Goal: Information Seeking & Learning: Find contact information

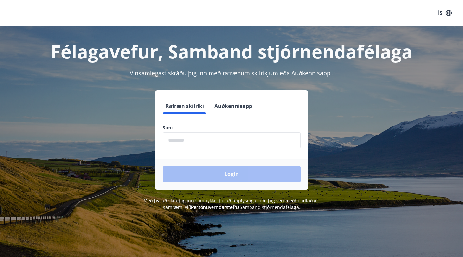
click at [183, 142] on input "phone" at bounding box center [232, 140] width 138 height 16
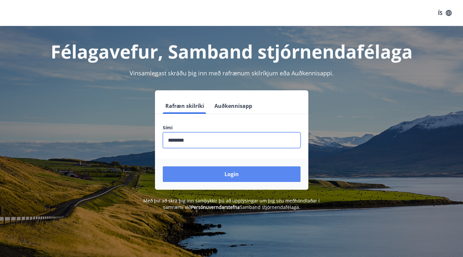
type input "********"
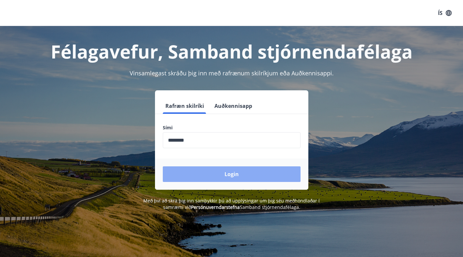
click at [213, 175] on button "Login" at bounding box center [232, 174] width 138 height 16
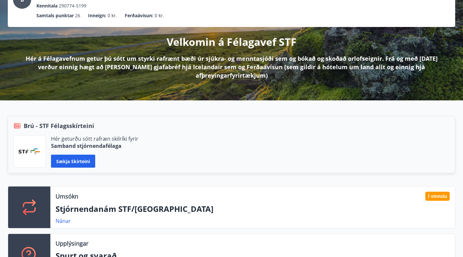
scroll to position [65, 0]
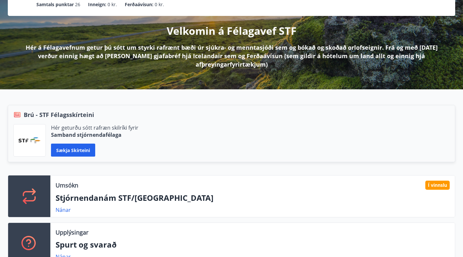
click at [172, 198] on p "Stjórnendanám STF/SA" at bounding box center [253, 197] width 394 height 11
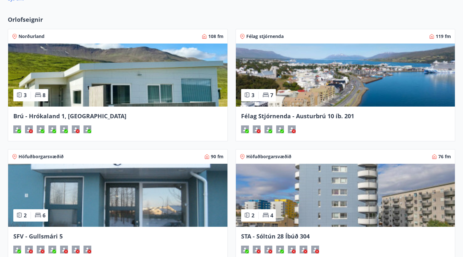
scroll to position [325, 0]
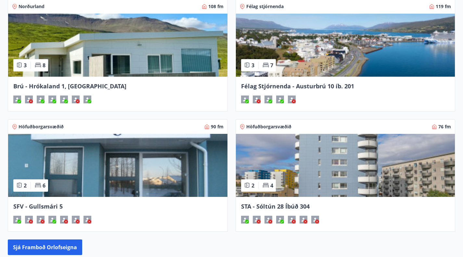
scroll to position [585, 0]
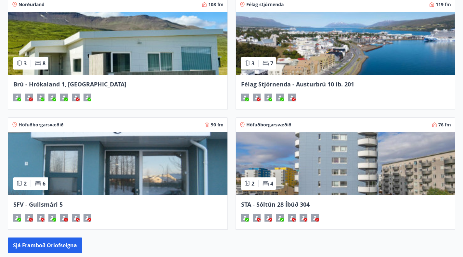
click at [390, 63] on div "Orlofseignir Norðurland 108 fm 3 8 Brú - Hrókaland 1, Akureyri Félag stjórnenda…" at bounding box center [231, 118] width 463 height 283
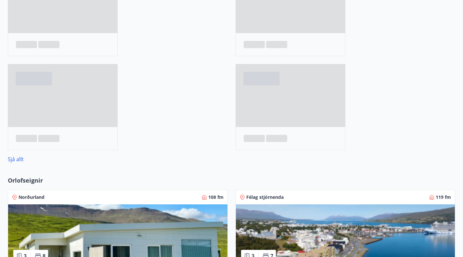
scroll to position [162, 0]
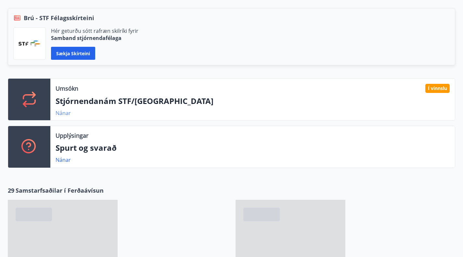
click at [61, 112] on link "Nánar" at bounding box center [63, 113] width 15 height 7
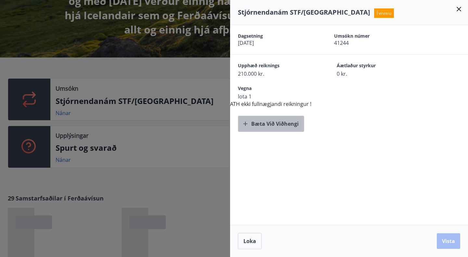
click at [264, 127] on button "Bæta við viðhengi" at bounding box center [271, 124] width 66 height 16
click at [268, 124] on button "Bæta við viðhengi" at bounding box center [271, 124] width 66 height 16
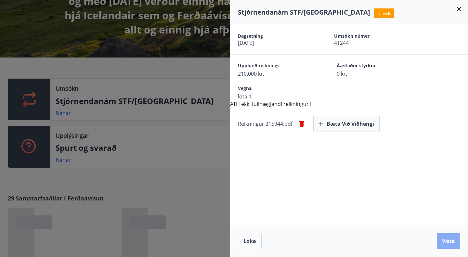
click at [445, 237] on button "Vista" at bounding box center [448, 241] width 23 height 16
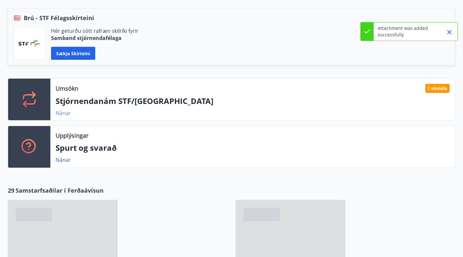
click at [65, 112] on link "Nánar" at bounding box center [63, 113] width 15 height 7
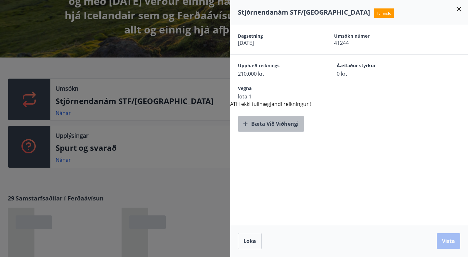
click at [261, 126] on button "Bæta við viðhengi" at bounding box center [271, 124] width 66 height 16
drag, startPoint x: 268, startPoint y: 205, endPoint x: 263, endPoint y: 211, distance: 7.9
click at [267, 206] on div "Dagsetning 03.09.2025 Umsókn númer 41244 Upphæð reiknings 210.000 kr. Áætlaður …" at bounding box center [349, 125] width 238 height 200
click at [459, 11] on icon at bounding box center [459, 9] width 8 height 8
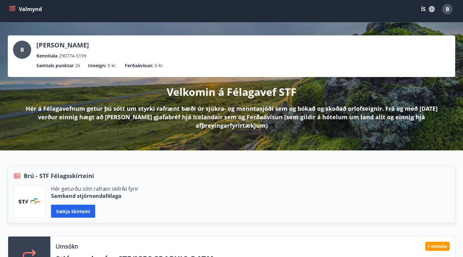
scroll to position [0, 0]
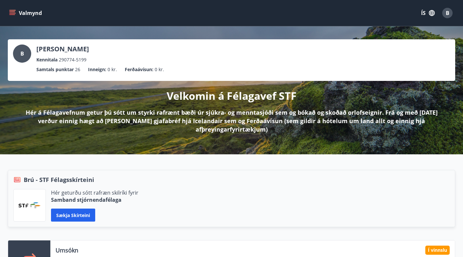
click at [14, 11] on icon "menu" at bounding box center [12, 11] width 6 height 1
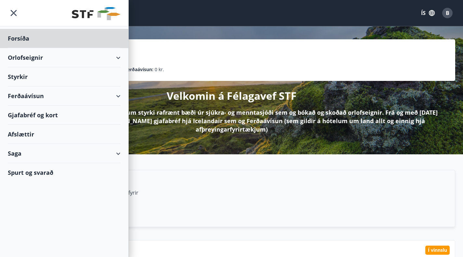
click at [16, 74] on div "Styrkir" at bounding box center [64, 76] width 113 height 19
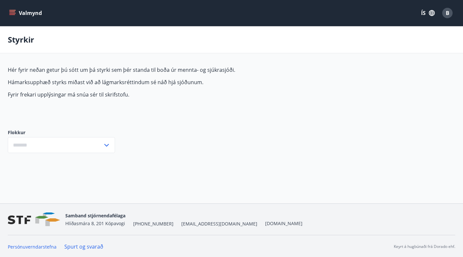
type input "***"
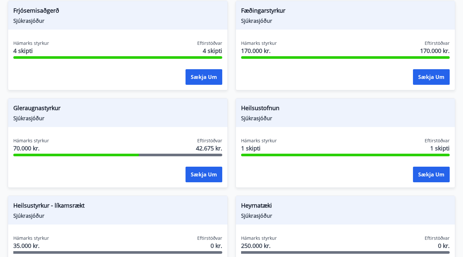
scroll to position [554, 0]
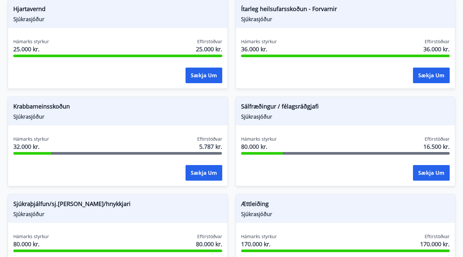
drag, startPoint x: 145, startPoint y: 222, endPoint x: 124, endPoint y: 222, distance: 20.8
copy span "[EMAIL_ADDRESS][DOMAIN_NAME]"
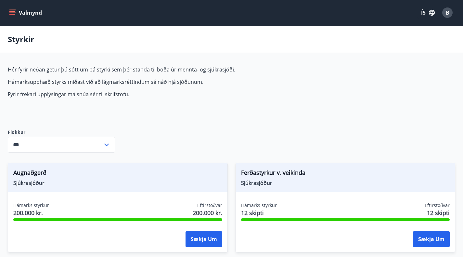
scroll to position [0, 0]
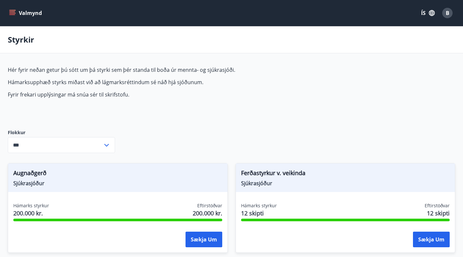
click at [17, 13] on button "Valmynd" at bounding box center [26, 13] width 37 height 12
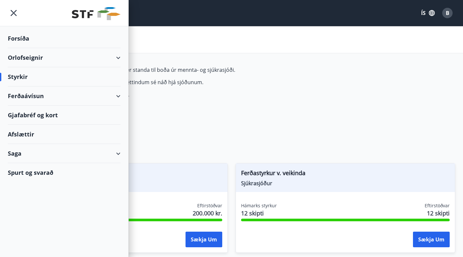
click at [18, 36] on div "Forsíða" at bounding box center [64, 38] width 113 height 19
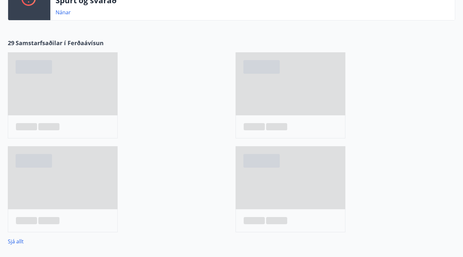
scroll to position [293, 0]
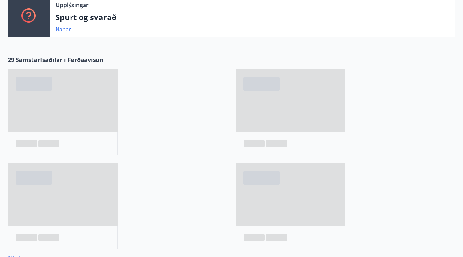
click at [16, 255] on link "Sjá allt" at bounding box center [16, 258] width 16 height 7
